Goal: Information Seeking & Learning: Learn about a topic

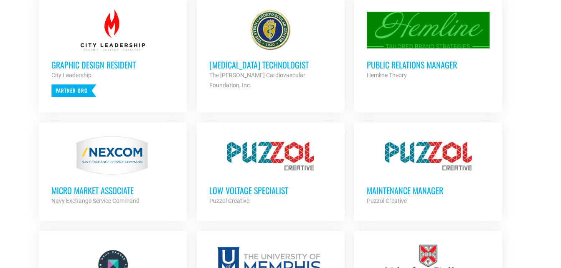
scroll to position [422, 0]
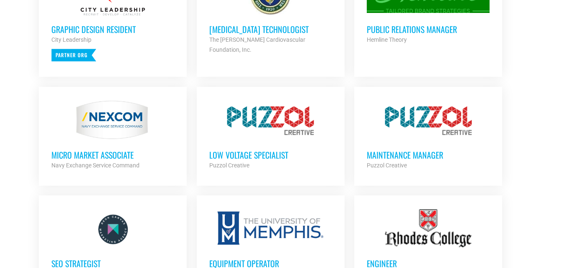
click at [277, 155] on h3 "Low Voltage Specialist" at bounding box center [270, 155] width 123 height 11
click at [400, 160] on div "Puzzol Creative" at bounding box center [428, 165] width 123 height 10
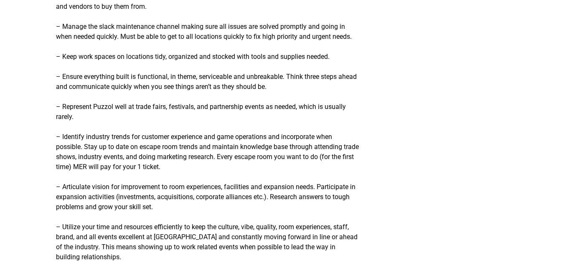
scroll to position [1026, 0]
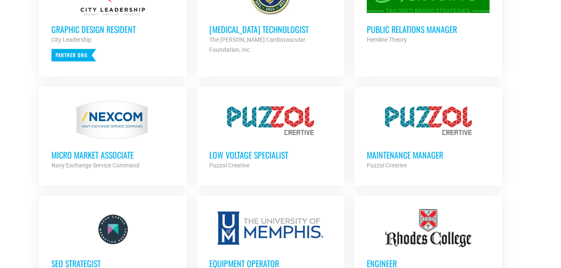
click at [71, 33] on h3 "Graphic Design Resident" at bounding box center [112, 29] width 123 height 11
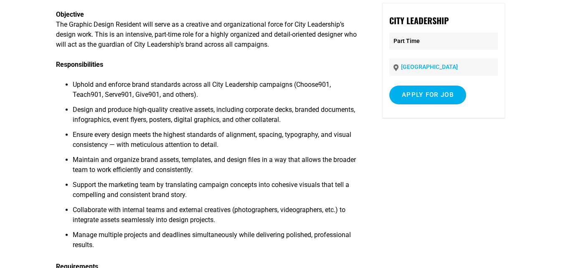
scroll to position [52, 0]
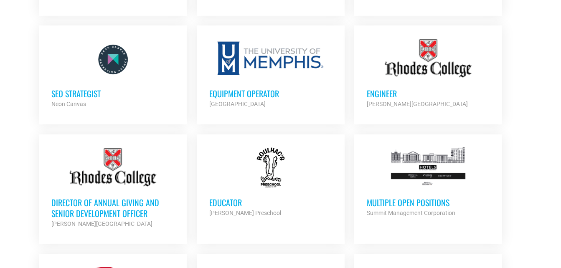
scroll to position [595, 0]
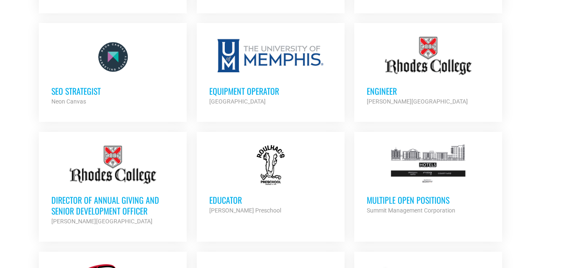
click at [79, 89] on h3 "SEO Strategist" at bounding box center [112, 91] width 123 height 11
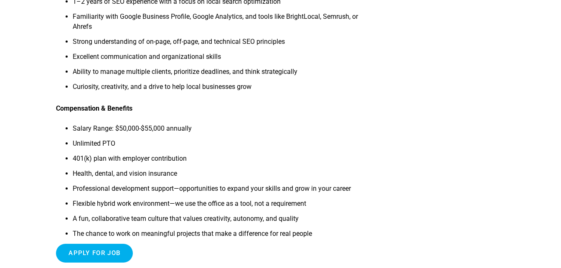
scroll to position [343, 0]
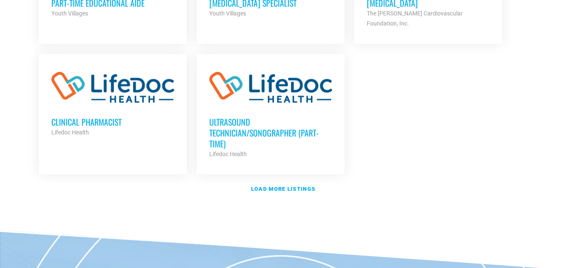
scroll to position [1059, 0]
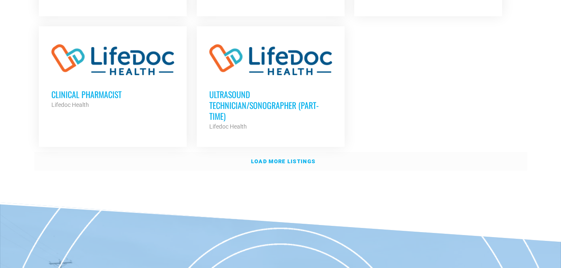
click at [293, 152] on link "Load more listings" at bounding box center [280, 161] width 493 height 19
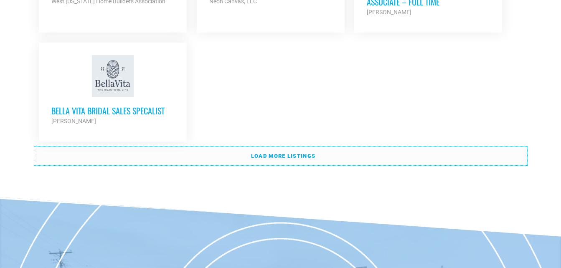
scroll to position [1887, 0]
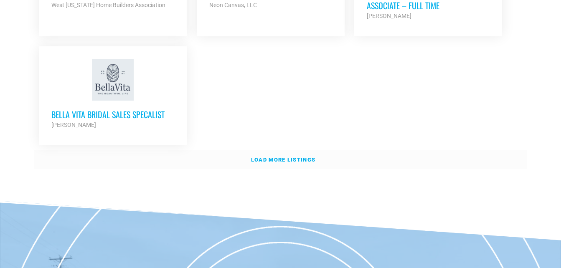
click at [285, 150] on link "Load more listings" at bounding box center [280, 159] width 493 height 19
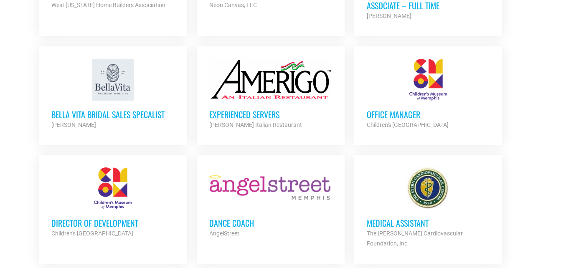
click at [402, 109] on h3 "Office Manager" at bounding box center [428, 114] width 123 height 11
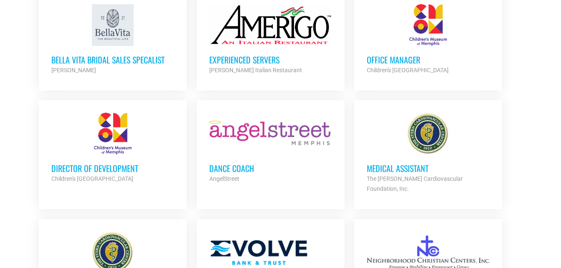
scroll to position [1986, 0]
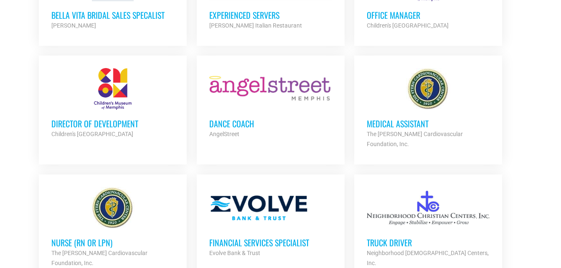
click at [231, 118] on h3 "Dance Coach" at bounding box center [270, 123] width 123 height 11
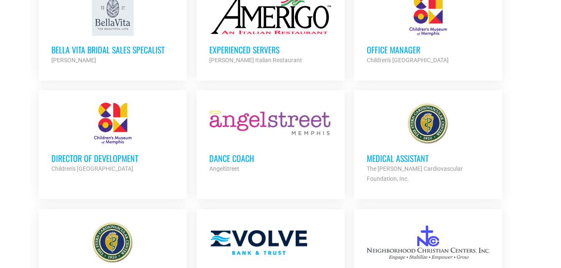
scroll to position [1956, 0]
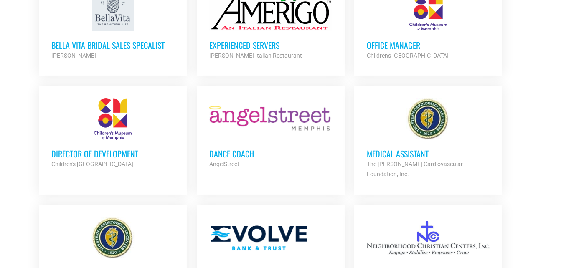
click at [278, 140] on div "Dance Coach AngelStreet Partner Org" at bounding box center [270, 154] width 123 height 29
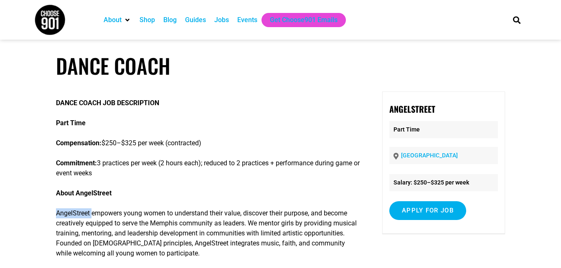
drag, startPoint x: 56, startPoint y: 213, endPoint x: 92, endPoint y: 216, distance: 36.5
click at [92, 216] on p "AngelStreet empowers young women to understand their value, discover their purp…" at bounding box center [208, 234] width 304 height 50
click at [272, 56] on h1 "Dance Coach" at bounding box center [280, 65] width 449 height 25
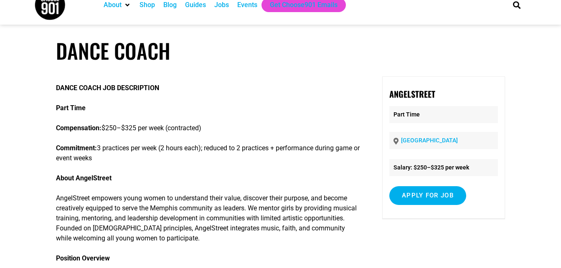
scroll to position [13, 0]
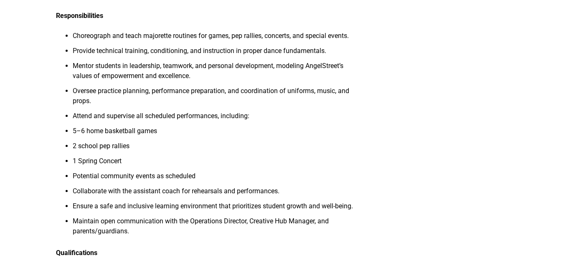
scroll to position [326, 0]
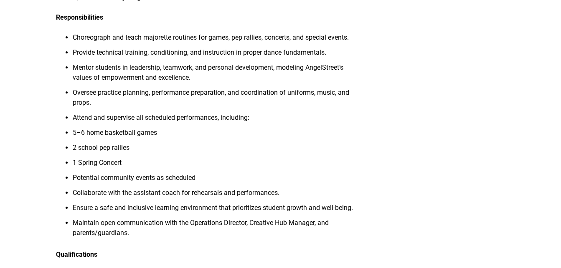
drag, startPoint x: 559, startPoint y: 105, endPoint x: 568, endPoint y: 132, distance: 28.8
click at [561, 132] on html "About Contact Us Donate Shop Blog Guides Jobs Events Get Choose901 Emails Searc…" at bounding box center [280, 236] width 561 height 1125
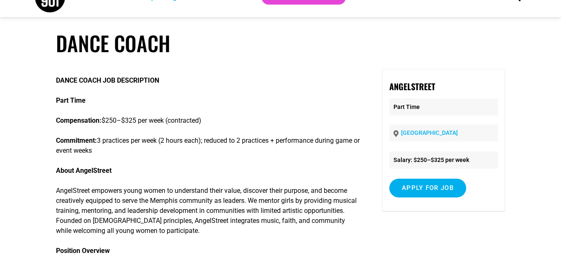
scroll to position [0, 0]
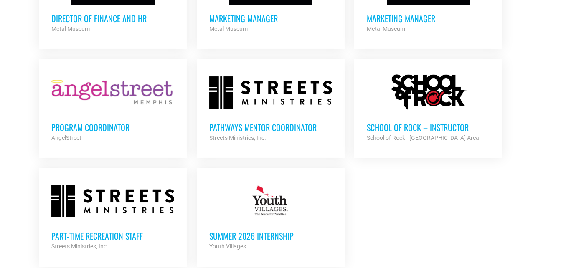
scroll to position [2464, 0]
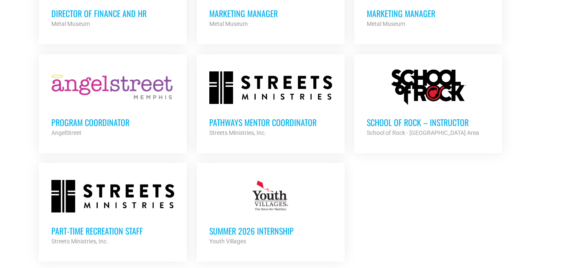
click at [99, 117] on h3 "Program Coordinator" at bounding box center [112, 122] width 123 height 11
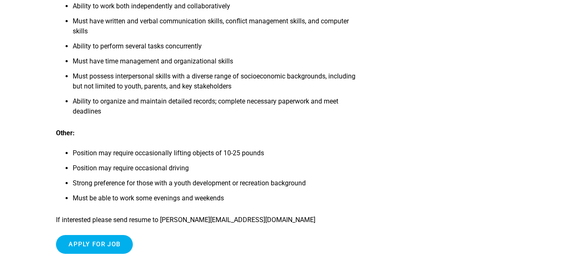
scroll to position [945, 0]
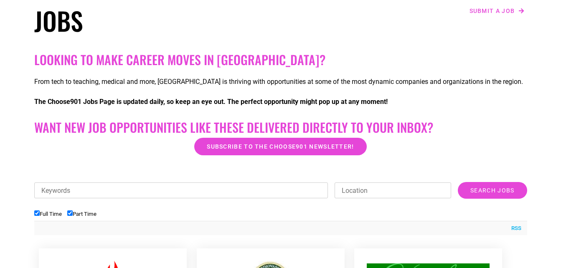
scroll to position [85, 0]
